Goal: Check status: Check status

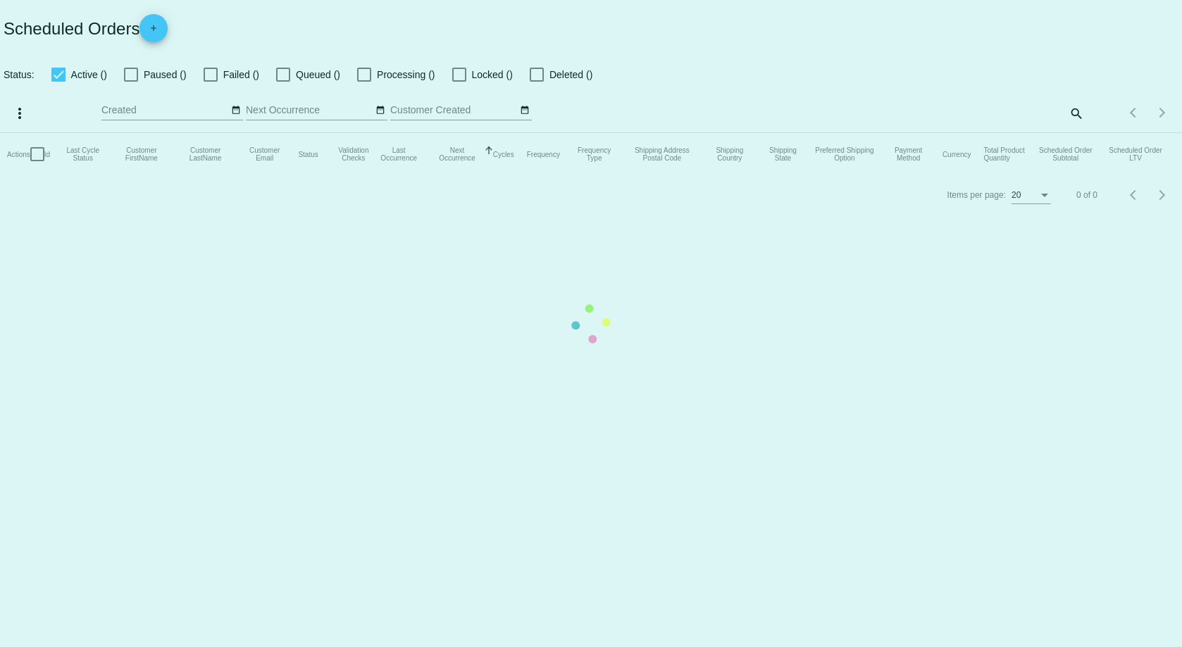
checkbox input "false"
click at [1073, 133] on mat-table "Actions Id Last Cycle Status Customer FirstName Customer LastName Customer Emai…" at bounding box center [591, 154] width 1182 height 42
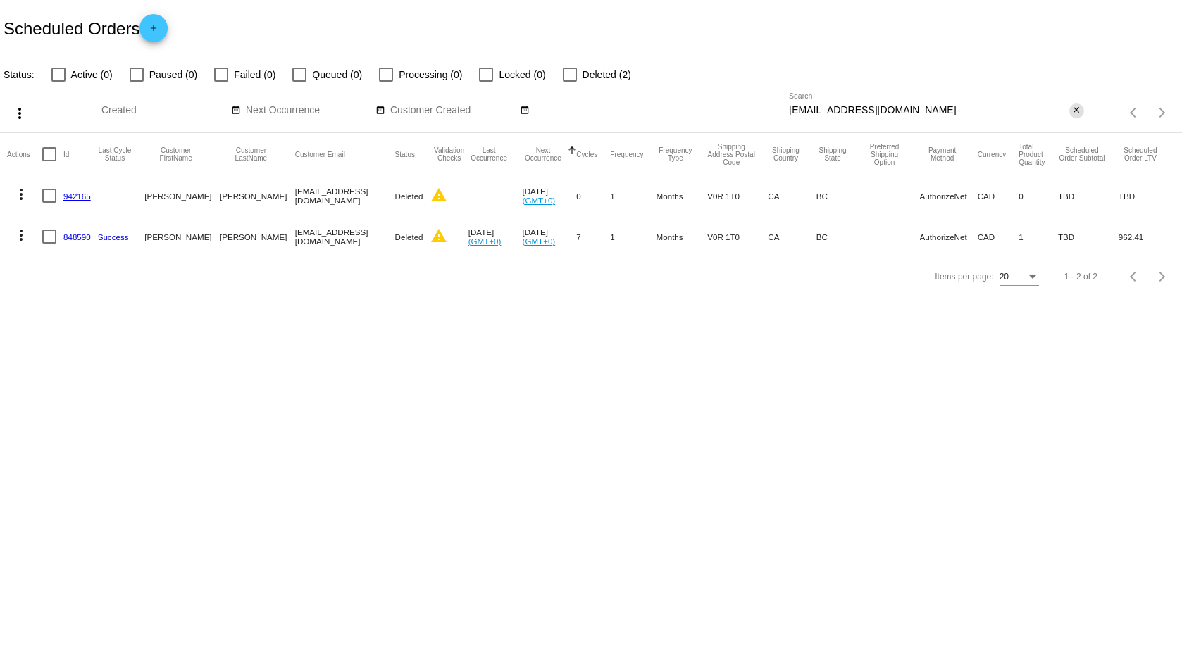
click at [1076, 108] on mat-icon "close" at bounding box center [1076, 110] width 10 height 11
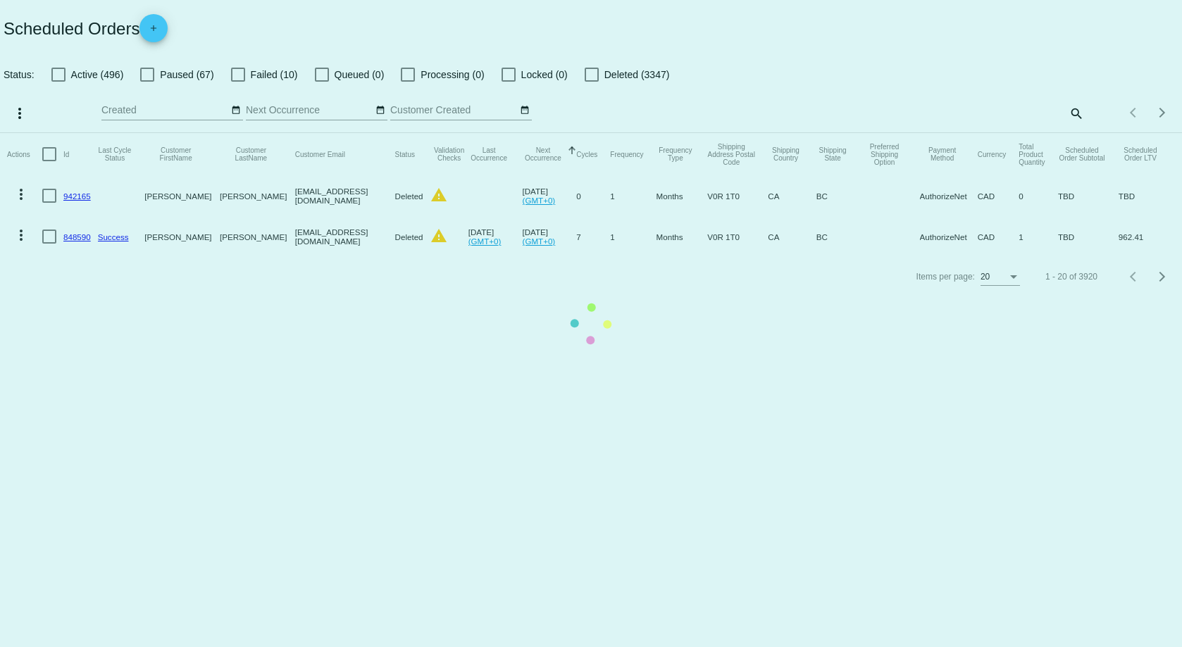
drag, startPoint x: 1074, startPoint y: 112, endPoint x: 946, endPoint y: 92, distance: 129.8
click at [946, 133] on mat-table "Actions Id Last Cycle Status Customer FirstName Customer LastName Customer Emai…" at bounding box center [591, 195] width 1182 height 124
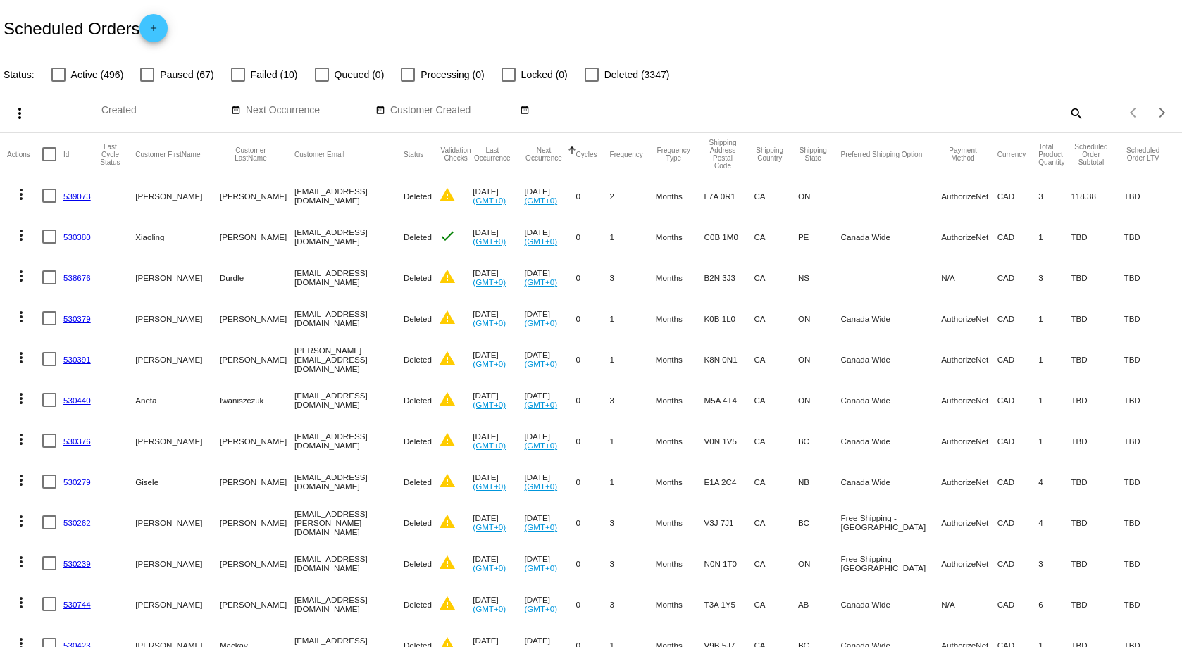
click at [1067, 110] on mat-icon "search" at bounding box center [1075, 113] width 17 height 22
click at [1004, 111] on input "Search" at bounding box center [936, 110] width 294 height 11
paste input "967283"
type input "967283"
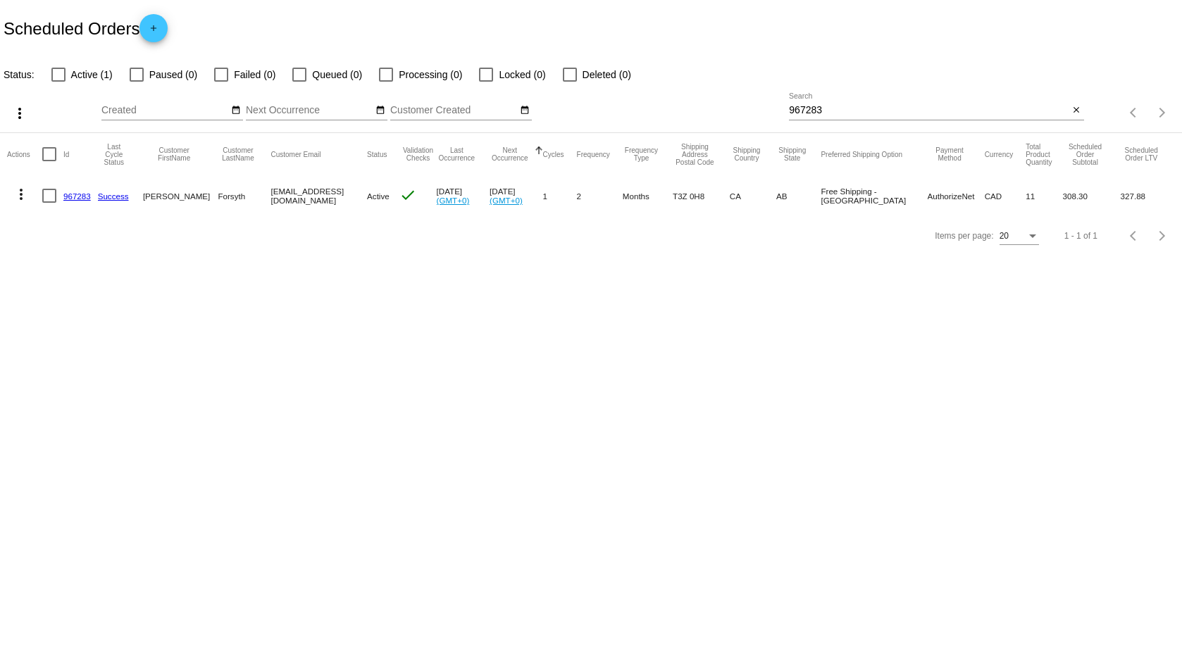
drag, startPoint x: 301, startPoint y: 197, endPoint x: 220, endPoint y: 253, distance: 98.7
click at [178, 265] on body "Scheduled Orders add Status: Active (1) Paused (0) Failed (0) Queued (0) Proces…" at bounding box center [591, 323] width 1182 height 647
drag, startPoint x: 362, startPoint y: 201, endPoint x: 277, endPoint y: 201, distance: 85.2
click at [271, 202] on mat-cell "[EMAIL_ADDRESS][DOMAIN_NAME]" at bounding box center [319, 195] width 97 height 41
copy mat-cell "[EMAIL_ADDRESS][DOMAIN_NAME]"
